Goal: Transaction & Acquisition: Purchase product/service

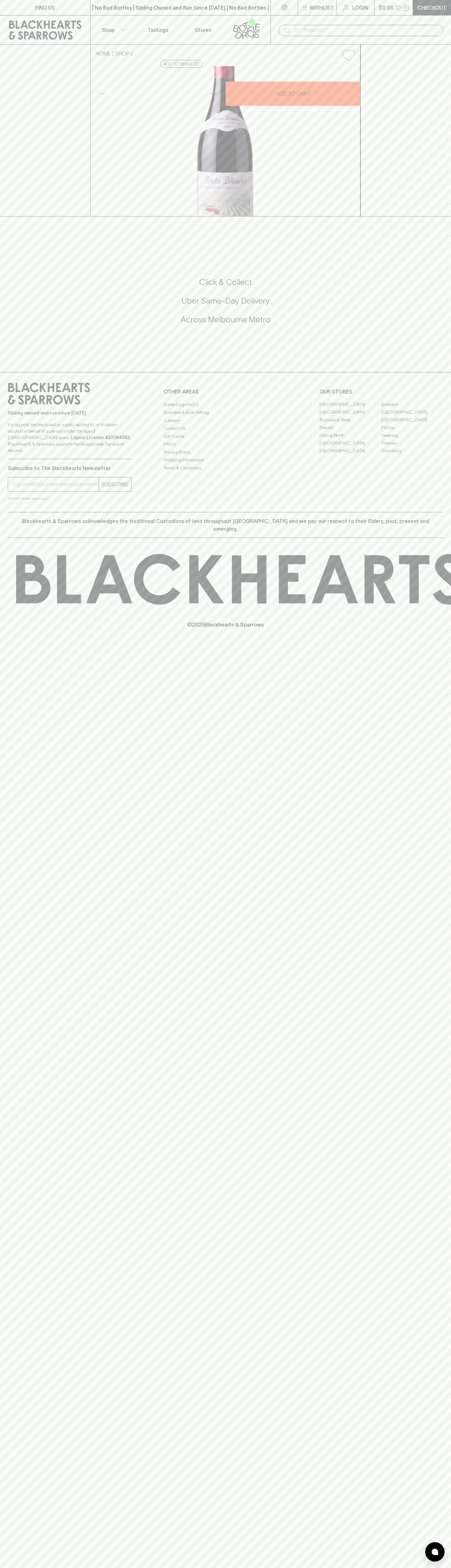
click at [449, 512] on div "Sibling owned and run since [DATE] It is against the law to sell or supply alco…" at bounding box center [225, 442] width 451 height 140
click at [115, 1568] on html "FIND US | No Bad Bottles | Sibling Owned and Run Since [DATE] | No Bad Bottles …" at bounding box center [225, 784] width 451 height 1568
click at [27, 190] on div "HOME SHOP Petit Detours Pinot Noir 2023 $30.00 Add to wishlist 10% discount whe…" at bounding box center [225, 130] width 451 height 172
